Goal: Task Accomplishment & Management: Manage account settings

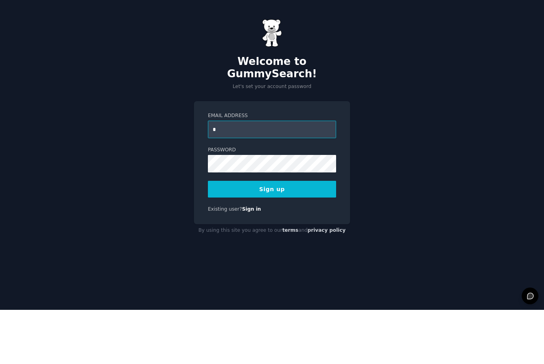
scroll to position [26, 0]
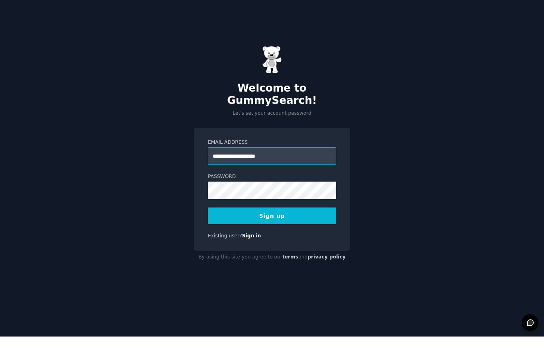
type input "**********"
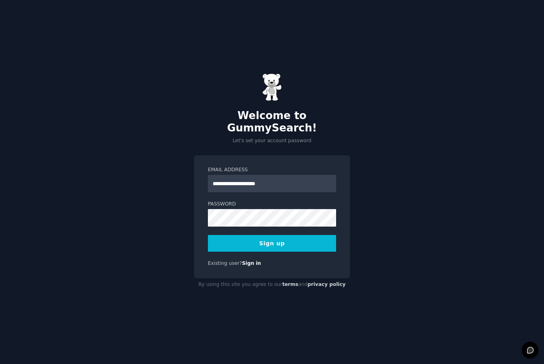
click at [293, 235] on button "Sign up" at bounding box center [272, 243] width 128 height 17
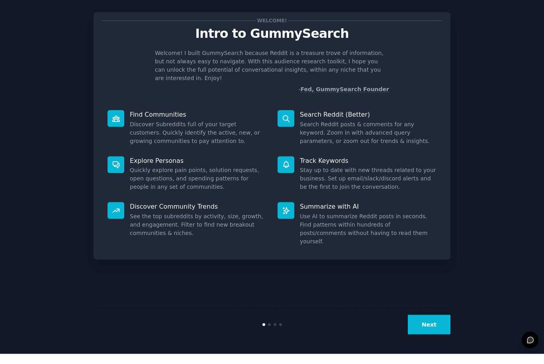
scroll to position [0, 0]
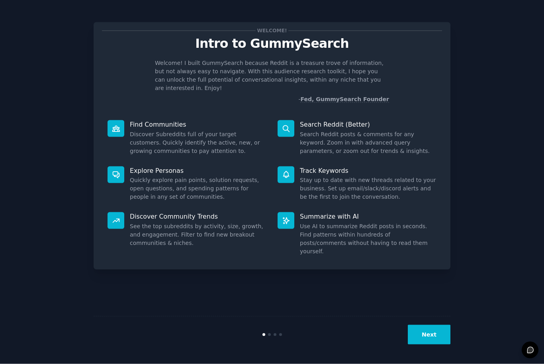
click at [434, 344] on button "Next" at bounding box center [429, 335] width 43 height 20
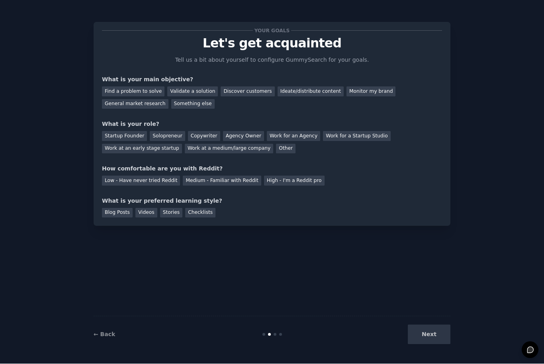
click at [435, 344] on div "Next" at bounding box center [390, 335] width 119 height 20
click at [430, 344] on div "Next" at bounding box center [390, 335] width 119 height 20
click at [154, 103] on div "General market research" at bounding box center [135, 105] width 66 height 10
click at [276, 147] on div "Other" at bounding box center [286, 149] width 20 height 10
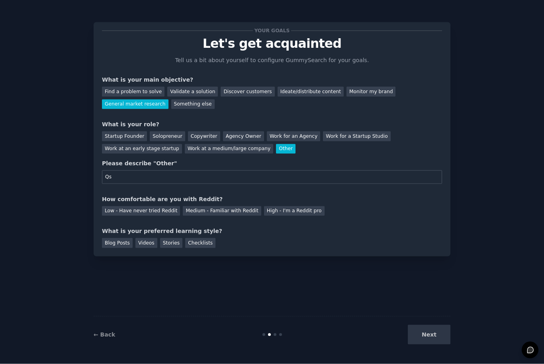
type input "Q"
type input "Student"
click at [149, 209] on div "Low - Have never tried Reddit" at bounding box center [141, 211] width 78 height 10
click at [116, 243] on div "Blog Posts" at bounding box center [117, 243] width 31 height 10
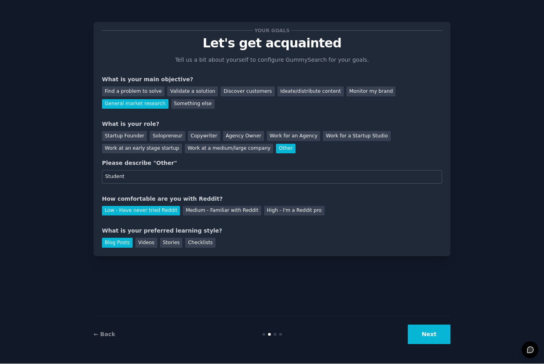
click at [440, 344] on button "Next" at bounding box center [429, 335] width 43 height 20
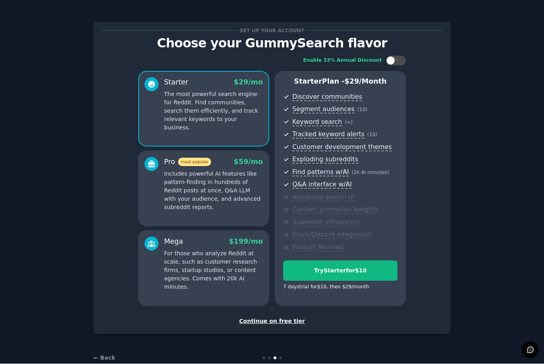
click at [280, 317] on div "Continue on free tier" at bounding box center [272, 321] width 340 height 8
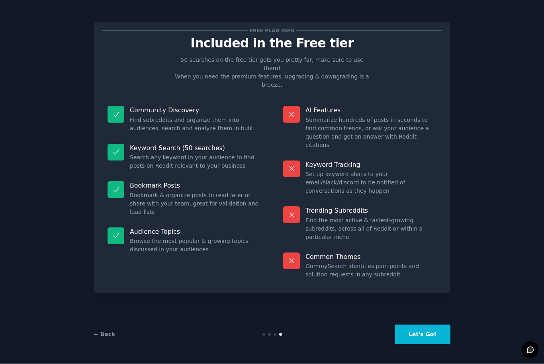
click at [421, 344] on button "Let's Go!" at bounding box center [422, 335] width 56 height 20
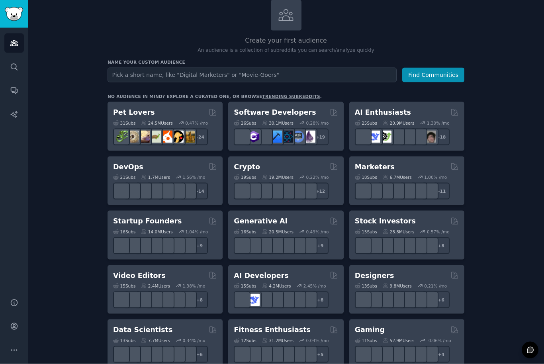
scroll to position [103, 0]
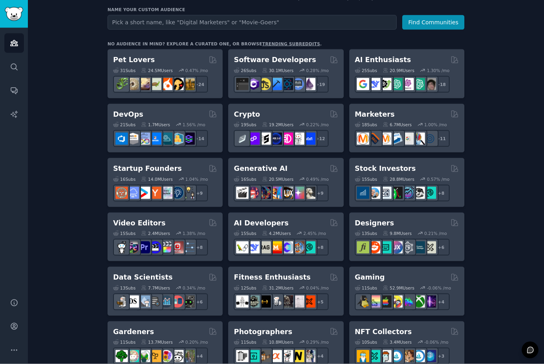
click at [392, 116] on div "Marketers" at bounding box center [407, 114] width 104 height 10
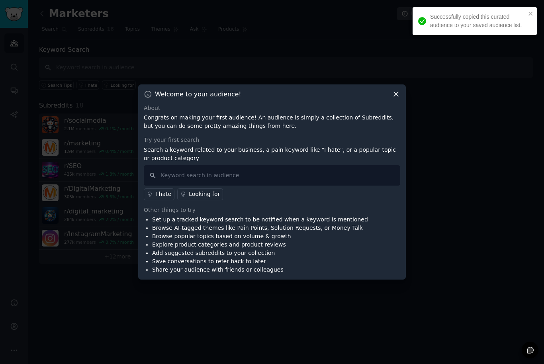
click at [531, 14] on icon "close" at bounding box center [531, 13] width 6 height 6
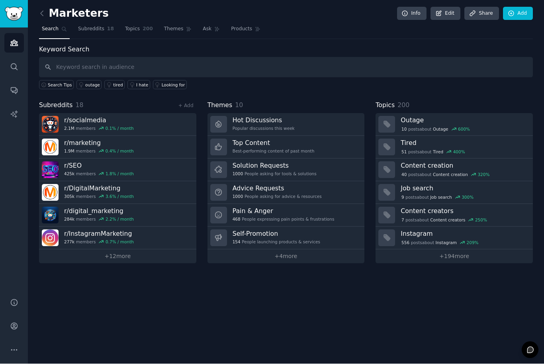
click at [263, 141] on h3 "Top Content" at bounding box center [273, 143] width 82 height 8
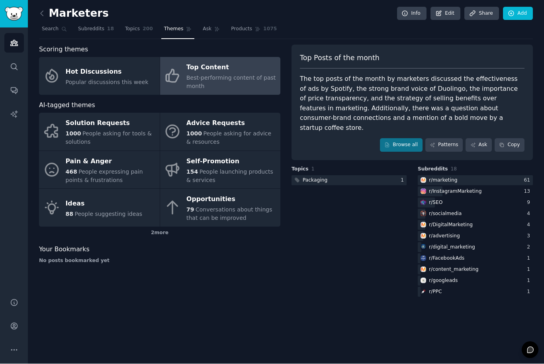
click at [45, 17] on icon at bounding box center [42, 14] width 8 height 8
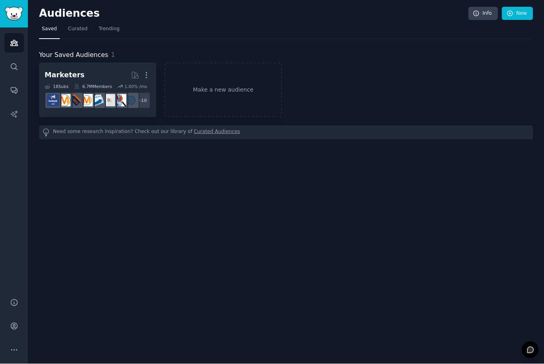
click at [101, 31] on span "Trending" at bounding box center [109, 29] width 21 height 7
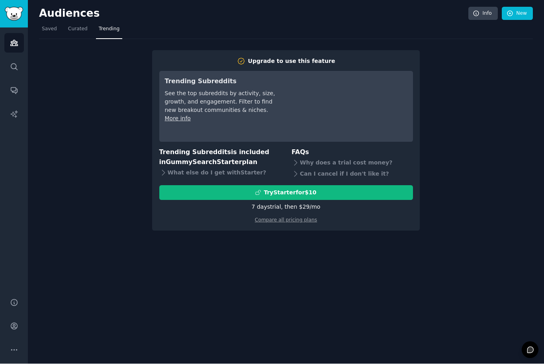
click at [69, 32] on span "Curated" at bounding box center [78, 29] width 20 height 7
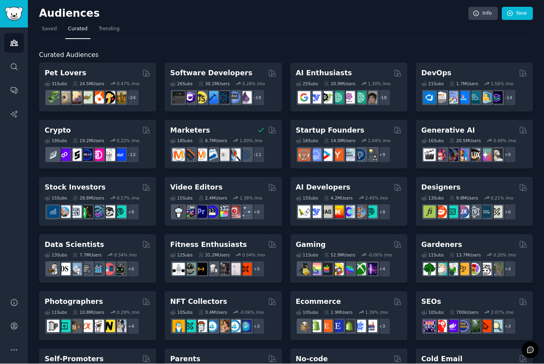
click at [46, 31] on span "Saved" at bounding box center [49, 29] width 15 height 7
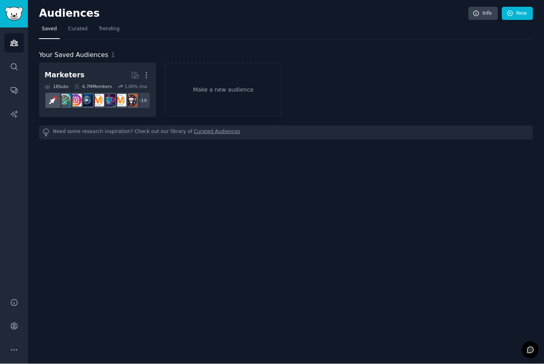
click at [68, 33] on link "Curated" at bounding box center [77, 31] width 25 height 16
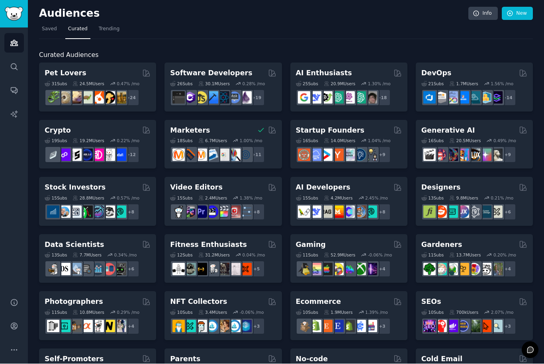
click at [42, 31] on span "Saved" at bounding box center [49, 29] width 15 height 7
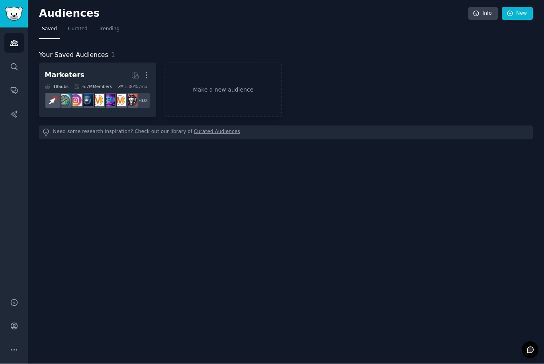
click at [107, 29] on span "Trending" at bounding box center [109, 29] width 21 height 7
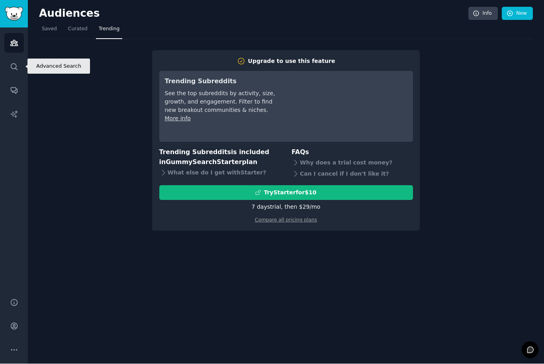
click at [13, 66] on icon "Sidebar" at bounding box center [14, 67] width 8 height 8
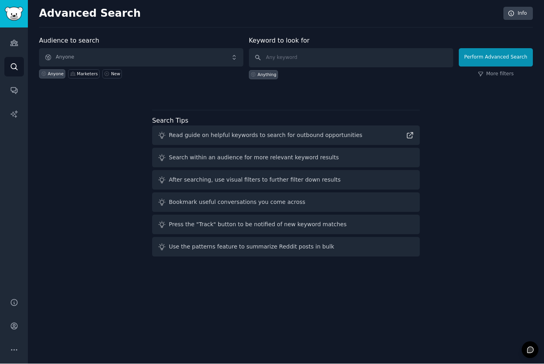
click at [68, 59] on span "Anyone" at bounding box center [141, 58] width 204 height 18
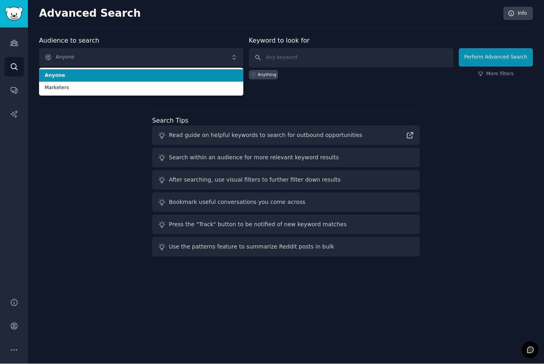
click at [52, 73] on span "Anyone" at bounding box center [141, 75] width 193 height 7
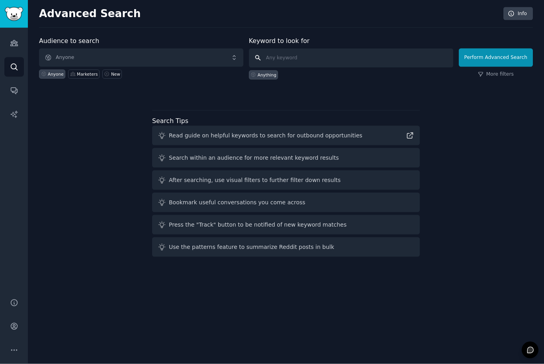
click at [303, 62] on input "text" at bounding box center [351, 58] width 204 height 19
type input "Banking"
click at [516, 57] on button "Perform Advanced Search" at bounding box center [496, 58] width 74 height 18
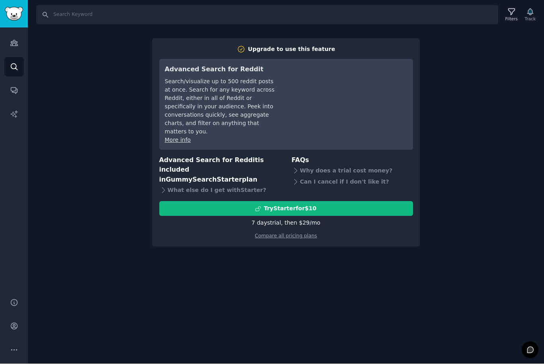
click at [313, 219] on div "7 days trial, then $ 29 /mo" at bounding box center [286, 223] width 69 height 8
click at [10, 66] on icon "Sidebar" at bounding box center [14, 67] width 8 height 8
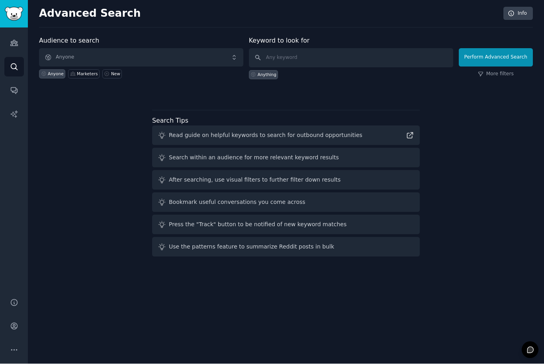
click at [10, 46] on icon "Sidebar" at bounding box center [14, 43] width 8 height 8
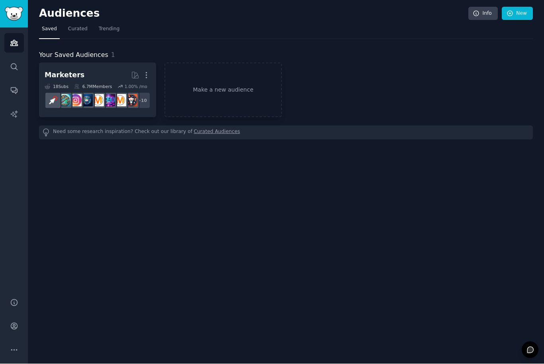
click at [230, 90] on link "Make a new audience" at bounding box center [222, 90] width 117 height 55
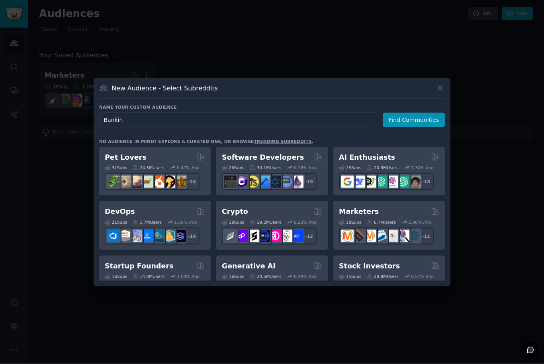
type input "Banking"
click at [417, 127] on button "Find Communities" at bounding box center [414, 120] width 62 height 15
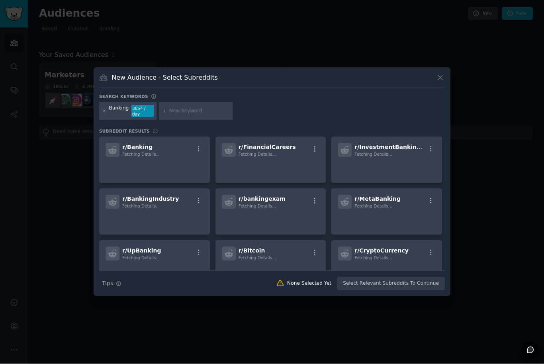
click at [439, 82] on icon at bounding box center [440, 78] width 8 height 8
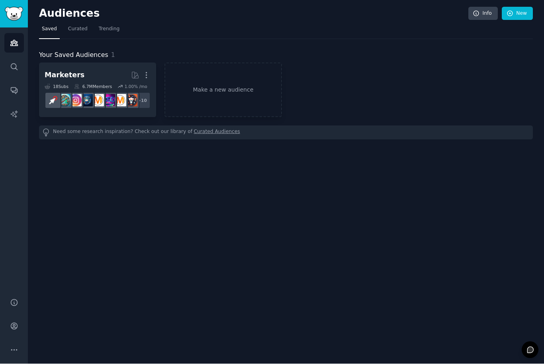
click at [231, 87] on link "Make a new audience" at bounding box center [222, 90] width 117 height 55
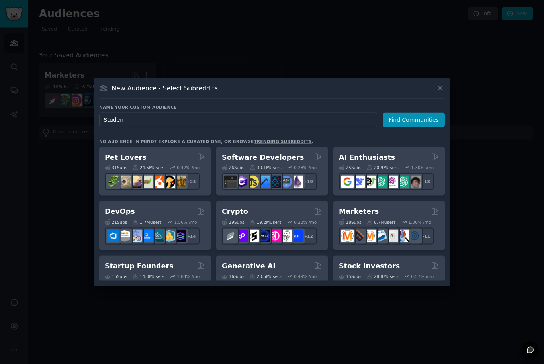
type input "Student"
click at [431, 127] on button "Find Communities" at bounding box center [414, 120] width 62 height 15
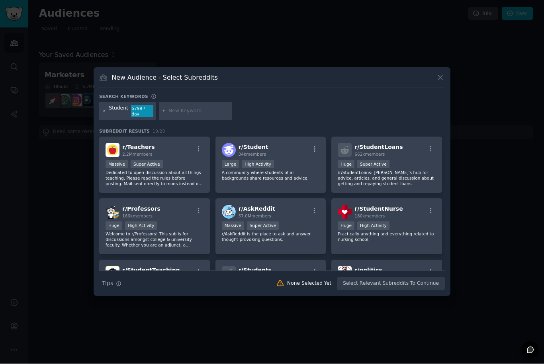
click at [252, 157] on span "34k members" at bounding box center [251, 154] width 27 height 5
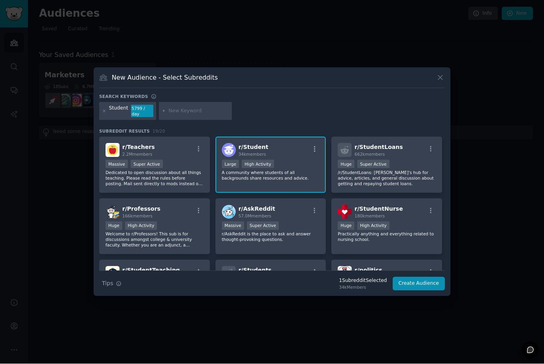
click at [203, 115] on input "text" at bounding box center [198, 111] width 61 height 7
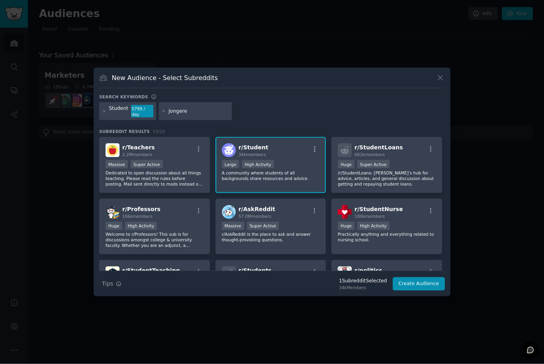
type input "Jongeren"
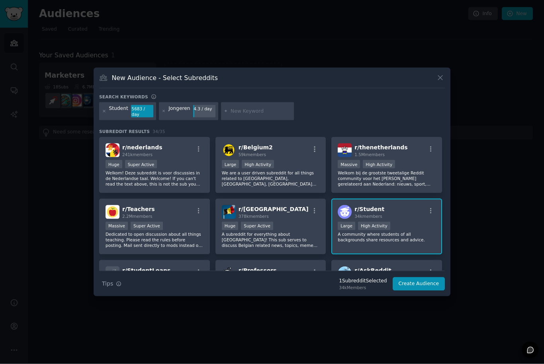
click at [164, 113] on icon at bounding box center [164, 111] width 4 height 4
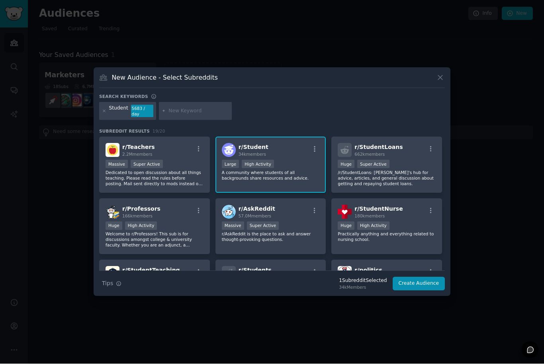
click at [203, 102] on div "Search keywords" at bounding box center [272, 98] width 346 height 8
click at [204, 123] on div "Student 5683 / day" at bounding box center [272, 112] width 346 height 21
click at [207, 115] on input "text" at bounding box center [198, 111] width 61 height 7
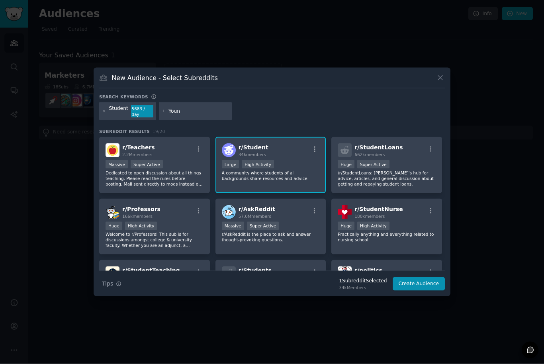
type input "Young"
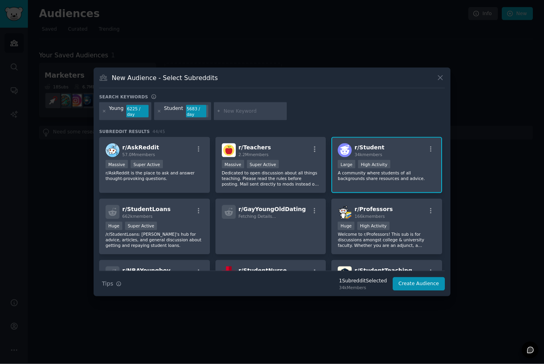
click at [164, 118] on div "Student" at bounding box center [173, 111] width 19 height 13
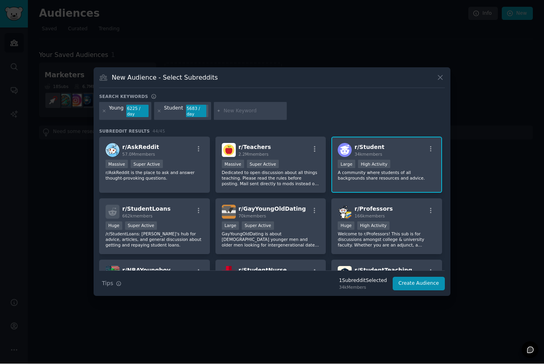
click at [189, 118] on div "5683 / day" at bounding box center [197, 111] width 22 height 13
click at [188, 118] on div "5683 / day" at bounding box center [197, 111] width 22 height 13
click at [112, 118] on div "Young" at bounding box center [116, 111] width 15 height 13
click at [116, 118] on div "Young" at bounding box center [116, 111] width 15 height 13
click at [103, 118] on div at bounding box center [104, 111] width 4 height 13
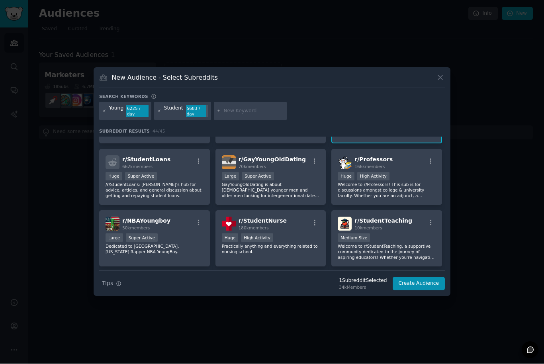
scroll to position [49, 0]
click at [420, 291] on button "Create Audience" at bounding box center [418, 284] width 53 height 14
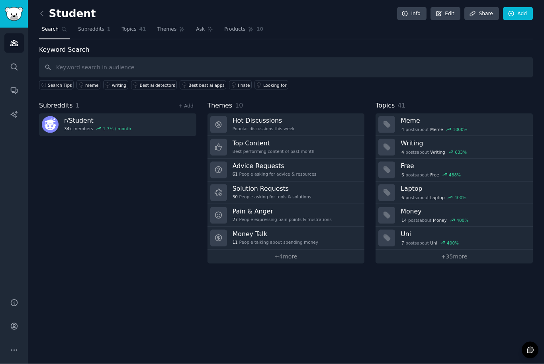
click at [330, 156] on link "Top Content Best-performing content of past month" at bounding box center [285, 147] width 157 height 23
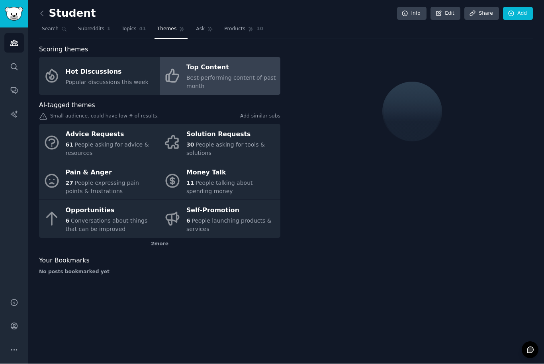
click at [110, 84] on span "Popular discussions this week" at bounding box center [107, 82] width 83 height 6
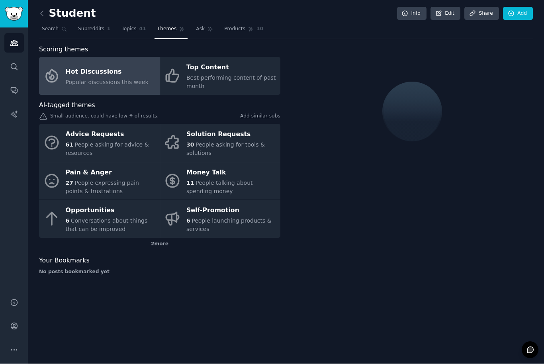
click at [166, 70] on icon at bounding box center [172, 76] width 17 height 17
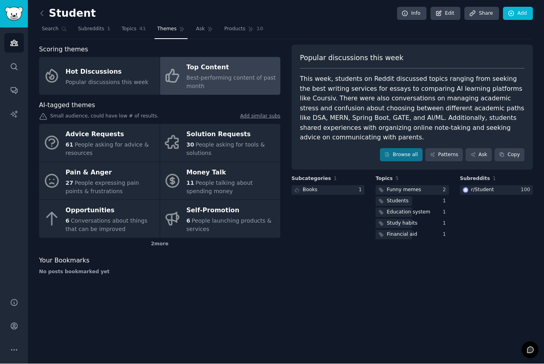
click at [420, 191] on div at bounding box center [411, 190] width 73 height 10
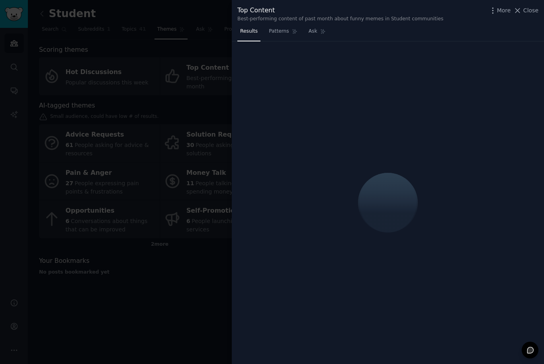
click at [119, 52] on div at bounding box center [272, 182] width 544 height 364
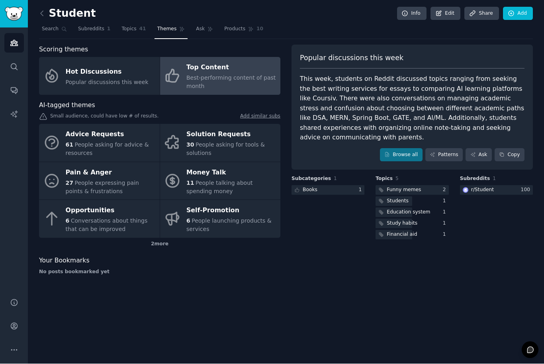
click at [92, 68] on div "Hot Discussions" at bounding box center [107, 72] width 83 height 13
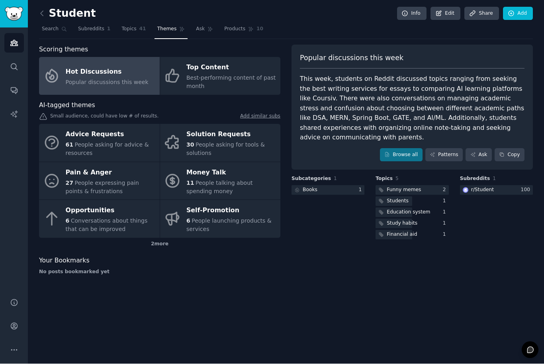
click at [100, 113] on div "Small audience, could have low # of results. Add similar subs" at bounding box center [159, 117] width 241 height 8
click at [102, 145] on span "People asking for advice & resources" at bounding box center [107, 149] width 83 height 15
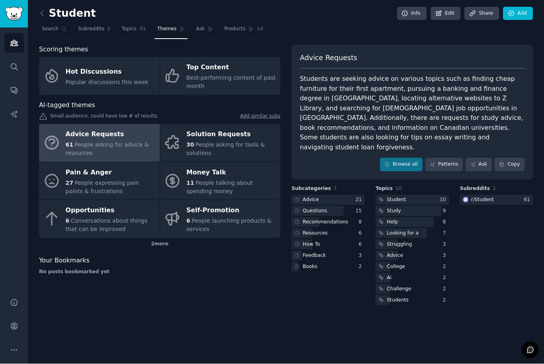
click at [416, 158] on link "Browse all" at bounding box center [401, 165] width 43 height 14
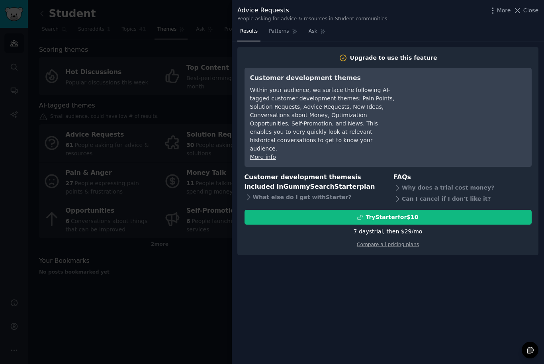
click at [96, 78] on div at bounding box center [272, 182] width 544 height 364
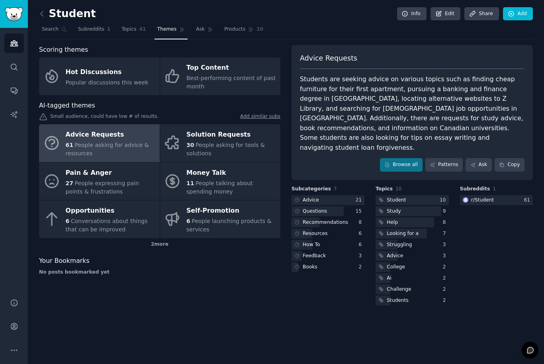
click at [238, 47] on div "Scoring themes" at bounding box center [159, 50] width 241 height 10
click at [229, 31] on span "Products" at bounding box center [234, 29] width 21 height 7
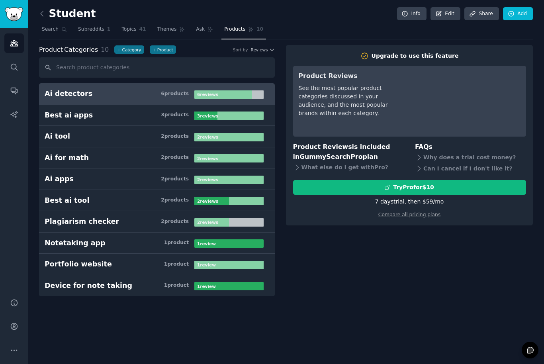
click at [164, 27] on span "Themes" at bounding box center [167, 29] width 20 height 7
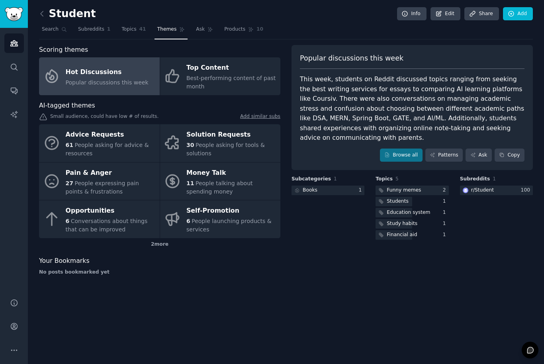
click at [119, 29] on link "Topics 41" at bounding box center [134, 31] width 30 height 16
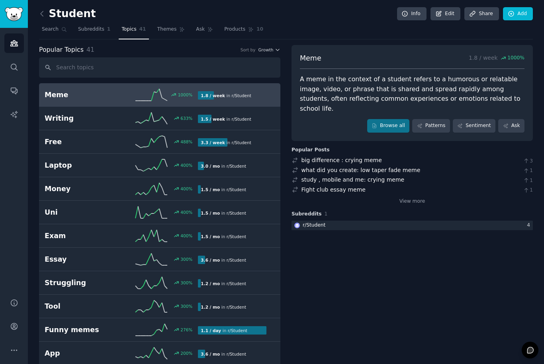
click at [167, 31] on span "Themes" at bounding box center [167, 29] width 20 height 7
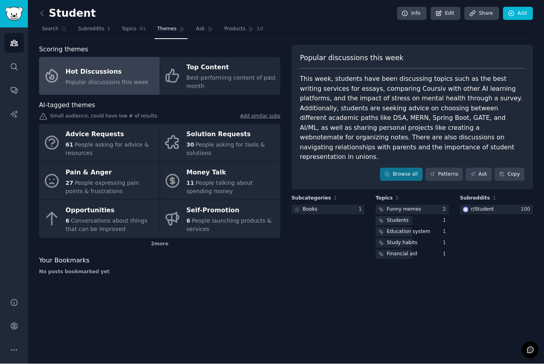
click at [201, 31] on link "Ask" at bounding box center [204, 31] width 23 height 16
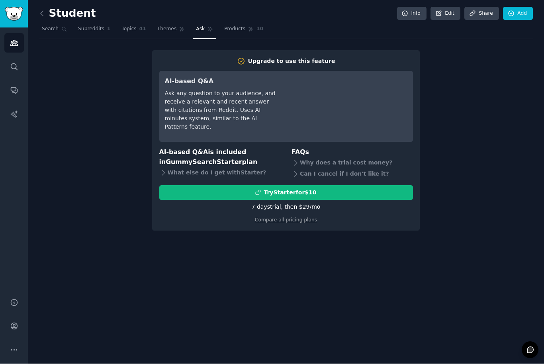
scroll to position [4, 0]
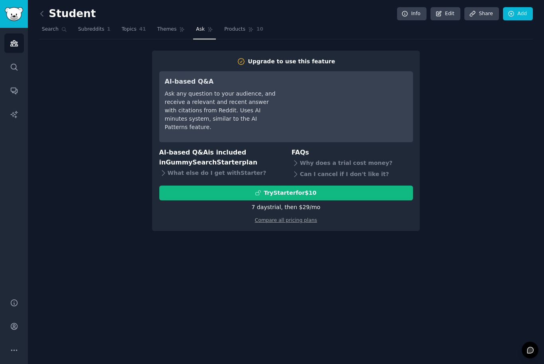
click at [239, 23] on link "Products 10" at bounding box center [243, 31] width 45 height 16
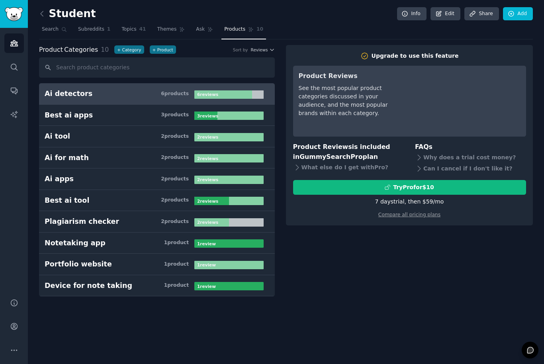
click at [59, 115] on div "Best ai apps" at bounding box center [69, 115] width 48 height 10
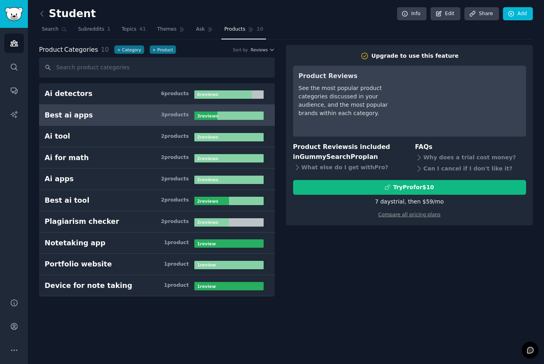
click at [56, 90] on div "Ai detectors" at bounding box center [69, 94] width 48 height 10
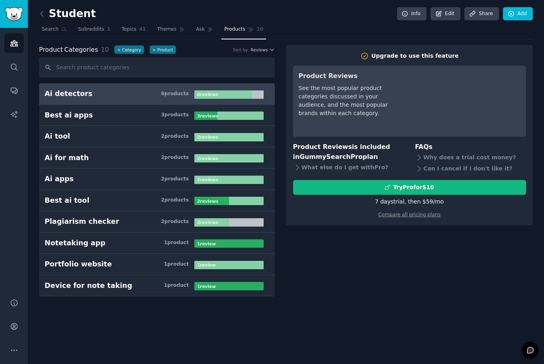
click at [161, 27] on span "Themes" at bounding box center [167, 29] width 20 height 7
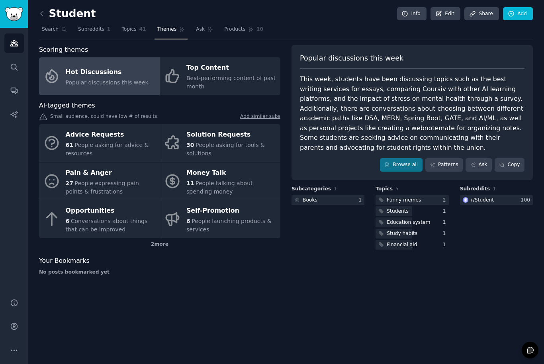
click at [55, 16] on h2 "Student" at bounding box center [67, 14] width 57 height 13
click at [43, 15] on icon at bounding box center [42, 14] width 8 height 8
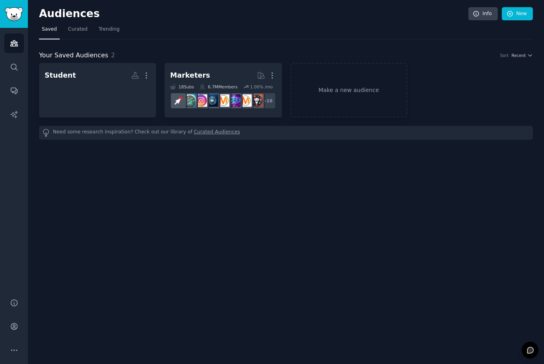
click at [41, 12] on h2 "Audiences" at bounding box center [253, 14] width 429 height 13
click at [66, 63] on link "Student More 1 Sub 34k Members 1.71 % /mo" at bounding box center [97, 90] width 117 height 55
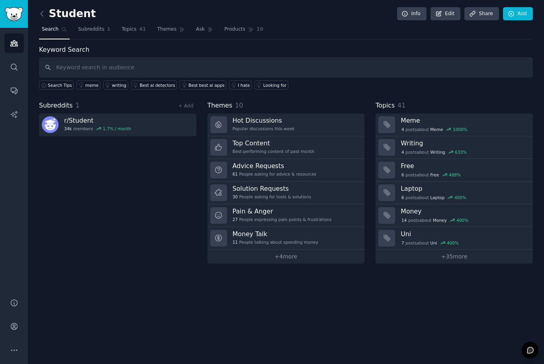
click at [238, 83] on div "I hate" at bounding box center [244, 85] width 12 height 6
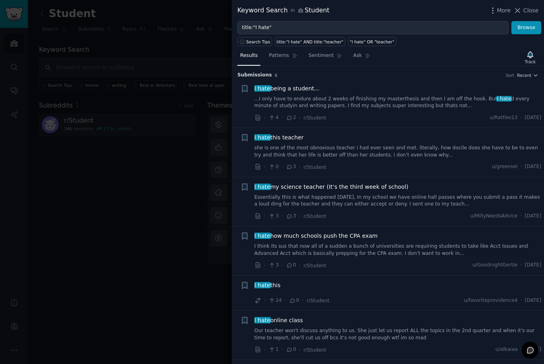
click at [100, 229] on div at bounding box center [272, 182] width 544 height 364
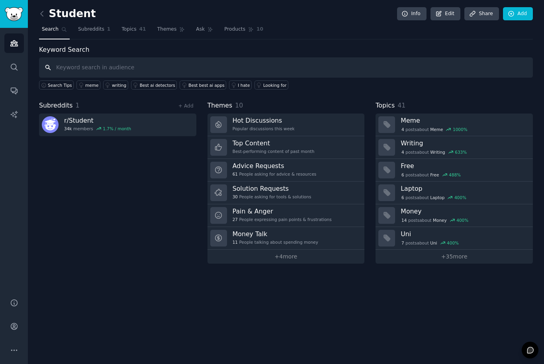
click at [138, 73] on input "text" at bounding box center [286, 67] width 494 height 20
type input "KBC"
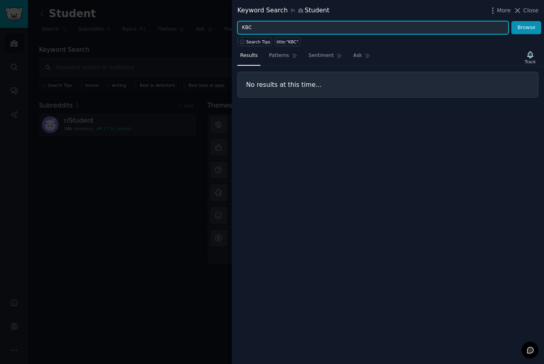
click at [247, 26] on input "KBC" at bounding box center [372, 28] width 271 height 14
click at [249, 27] on input "KBC" at bounding box center [372, 28] width 271 height 14
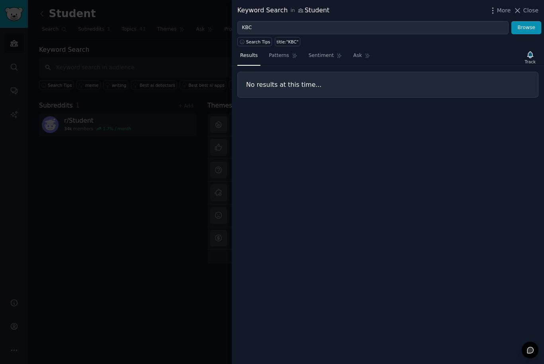
click at [524, 6] on span "Close" at bounding box center [530, 10] width 15 height 8
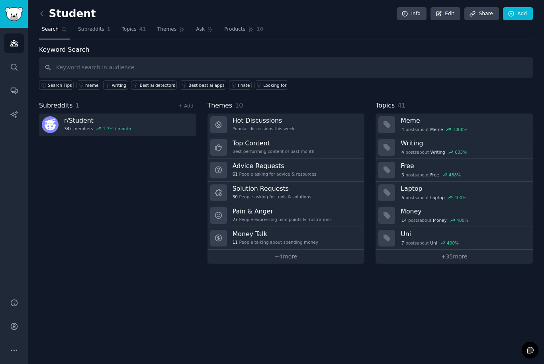
click at [40, 14] on icon at bounding box center [42, 14] width 8 height 8
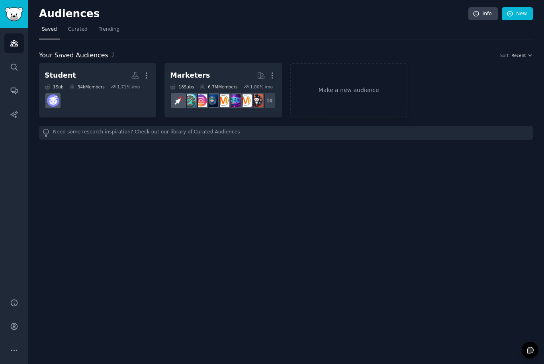
click at [148, 73] on icon "button" at bounding box center [146, 75] width 8 height 8
click at [122, 94] on p "Delete" at bounding box center [124, 92] width 18 height 8
click at [363, 96] on div "Student More View Delete 1 Sub 34k Members 1.71 % /mo Marketers More 18 Sub s 6…" at bounding box center [286, 90] width 494 height 55
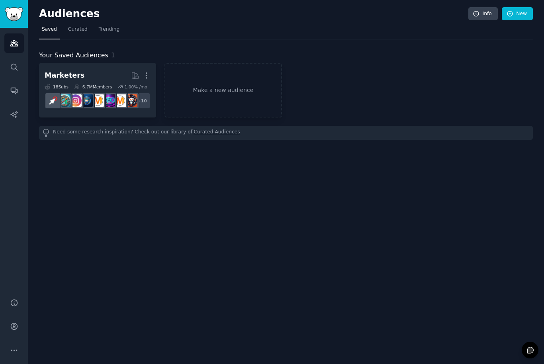
click at [237, 102] on link "Make a new audience" at bounding box center [222, 90] width 117 height 55
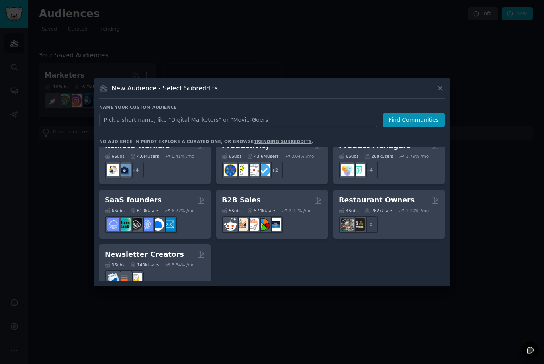
scroll to position [619, 0]
type input "D"
type input "Student"
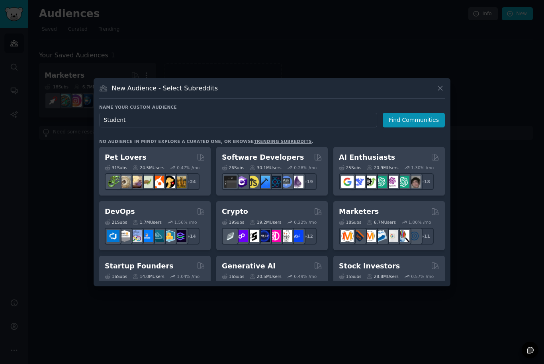
scroll to position [0, 0]
click at [423, 127] on button "Find Communities" at bounding box center [414, 120] width 62 height 15
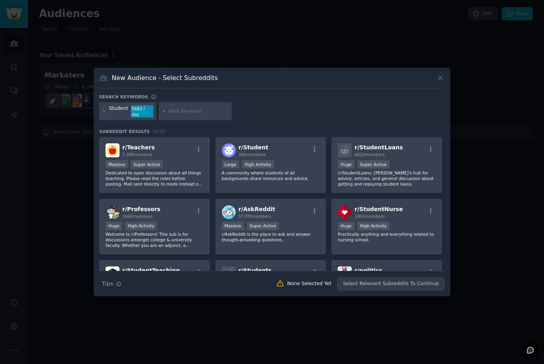
click at [297, 181] on p "A community where students of all backgrounds share resources and advice." at bounding box center [271, 175] width 98 height 11
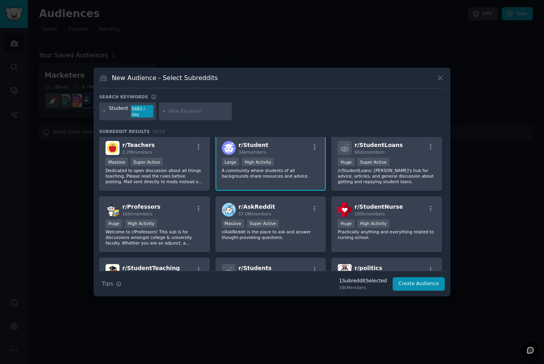
scroll to position [2, 0]
click at [402, 182] on p "/r/StudentLoans: Reddit's hub for advice, articles, and general discussion abou…" at bounding box center [387, 176] width 98 height 17
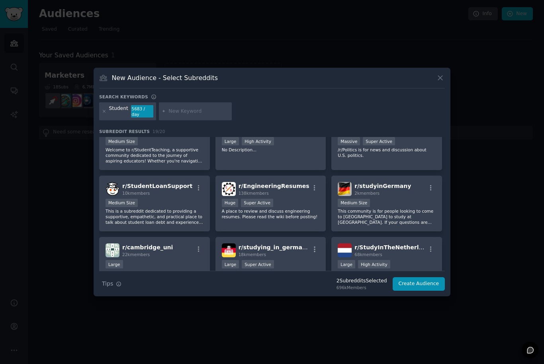
click at [127, 195] on span "10k members" at bounding box center [135, 193] width 27 height 5
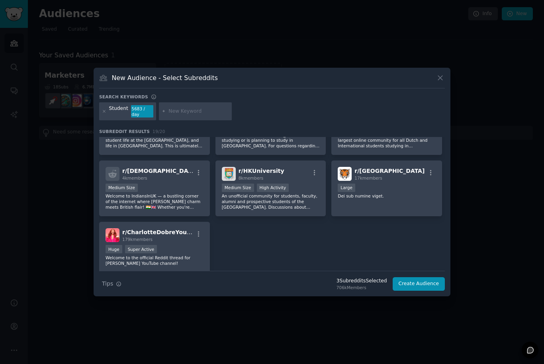
scroll to position [292, 0]
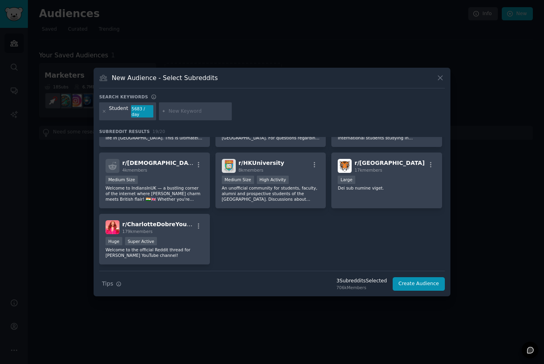
click at [424, 291] on button "Create Audience" at bounding box center [418, 284] width 53 height 14
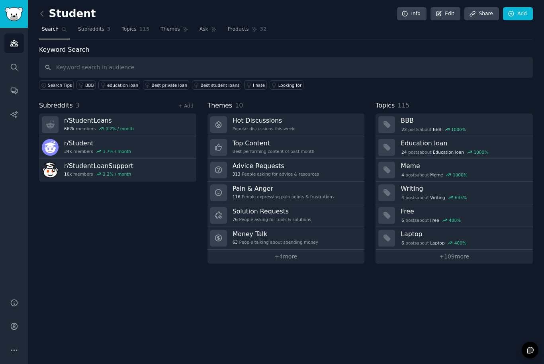
click at [248, 88] on link "I hate" at bounding box center [255, 84] width 23 height 9
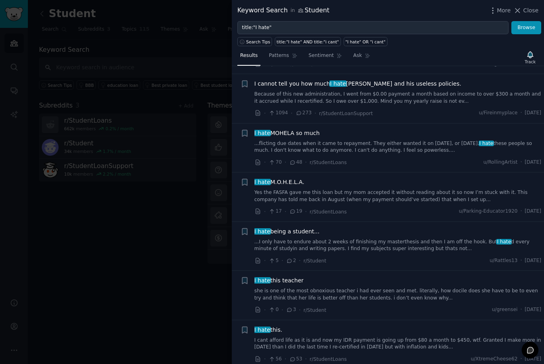
scroll to position [253, 0]
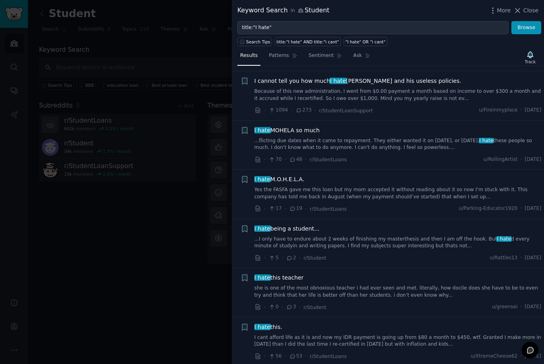
click at [136, 208] on div at bounding box center [272, 182] width 544 height 364
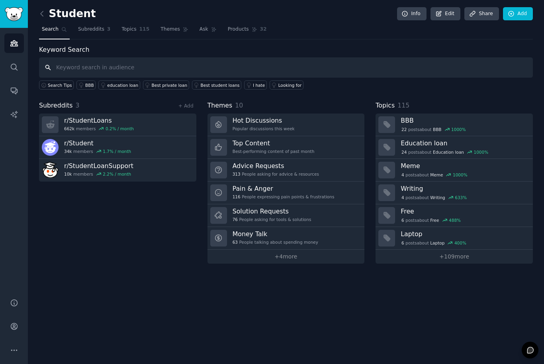
click at [286, 77] on input "text" at bounding box center [286, 67] width 494 height 20
click at [281, 84] on div "Looking for" at bounding box center [289, 85] width 23 height 6
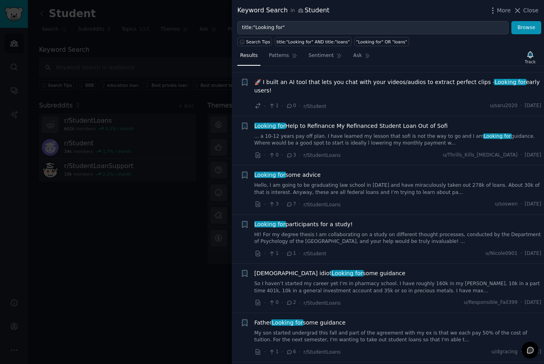
scroll to position [253, 0]
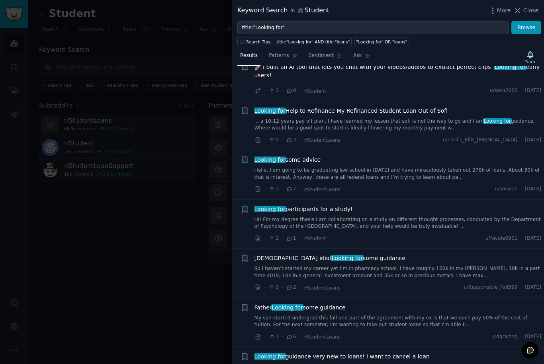
click at [138, 189] on div at bounding box center [272, 182] width 544 height 364
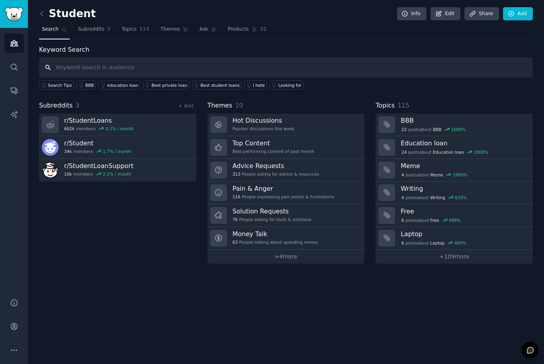
click at [195, 73] on input "text" at bounding box center [286, 67] width 494 height 20
click at [43, 14] on icon at bounding box center [42, 14] width 8 height 8
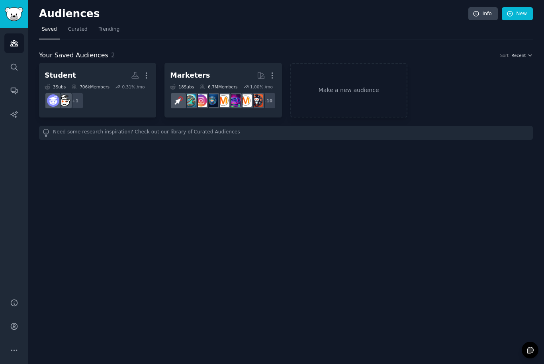
click at [100, 80] on h2 "Student More" at bounding box center [98, 75] width 106 height 14
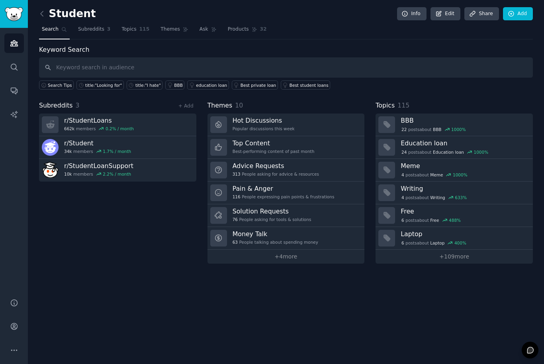
click at [75, 201] on div "Subreddits 3 + Add r/ StudentLoans 662k members 0.2 % / month r/ Student 34k me…" at bounding box center [117, 182] width 157 height 163
click at [180, 105] on link "+ Add" at bounding box center [185, 106] width 15 height 6
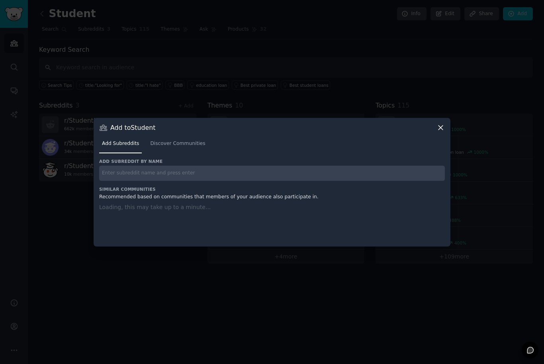
click at [279, 181] on input "text" at bounding box center [272, 174] width 346 height 16
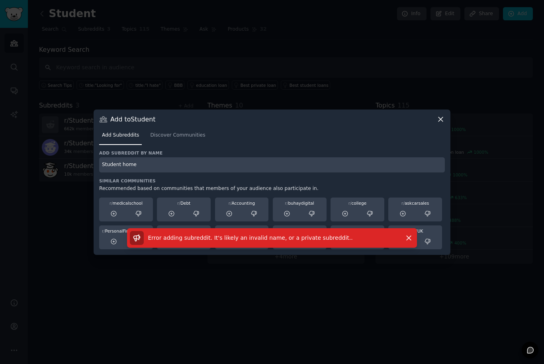
click at [420, 173] on input "Student home" at bounding box center [272, 165] width 346 height 16
click at [414, 173] on input "Student home" at bounding box center [272, 165] width 346 height 16
click at [416, 173] on input "Student home" at bounding box center [272, 165] width 346 height 16
click at [417, 173] on input "Student home" at bounding box center [272, 165] width 346 height 16
type input "S"
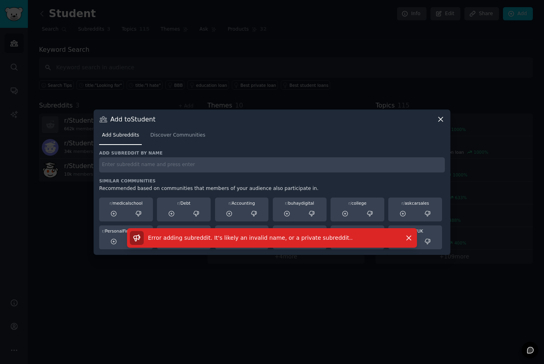
click at [417, 173] on input "text" at bounding box center [272, 165] width 346 height 16
click at [180, 139] on span "Discover Communities" at bounding box center [177, 135] width 55 height 7
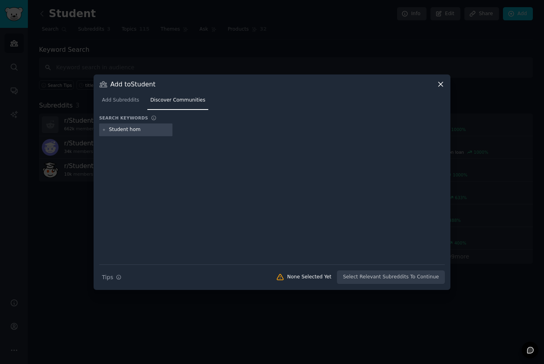
type input "Student home"
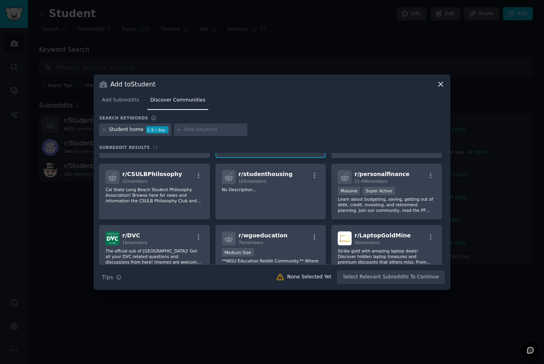
scroll to position [113, 0]
click at [304, 184] on div "r/ studenthousing 183 members" at bounding box center [271, 177] width 98 height 14
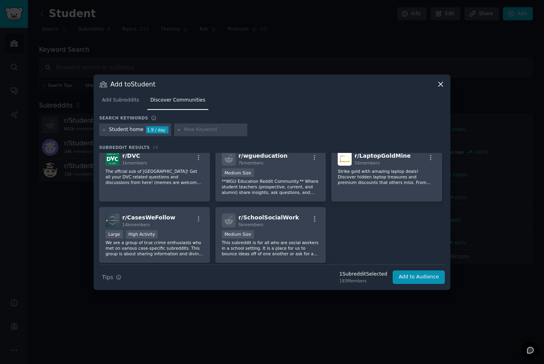
scroll to position [193, 0]
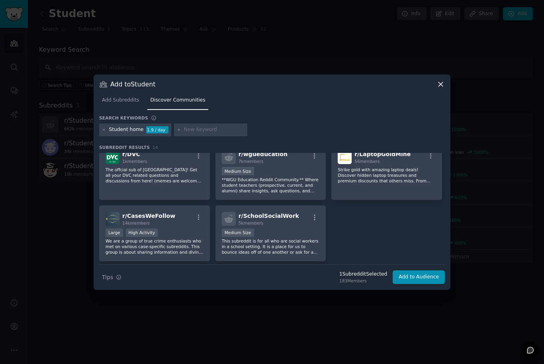
click at [224, 133] on input "text" at bounding box center [214, 129] width 61 height 7
type input "School belgie"
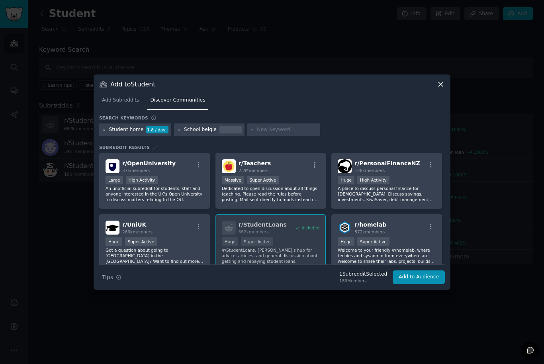
click at [219, 123] on div "Search keywords" at bounding box center [272, 119] width 346 height 8
click at [214, 123] on div "Search keywords" at bounding box center [272, 119] width 346 height 8
click at [225, 136] on div "School belgie" at bounding box center [209, 129] width 70 height 13
click at [428, 284] on button "Add to Audience" at bounding box center [418, 277] width 52 height 14
